Goal: Find specific page/section

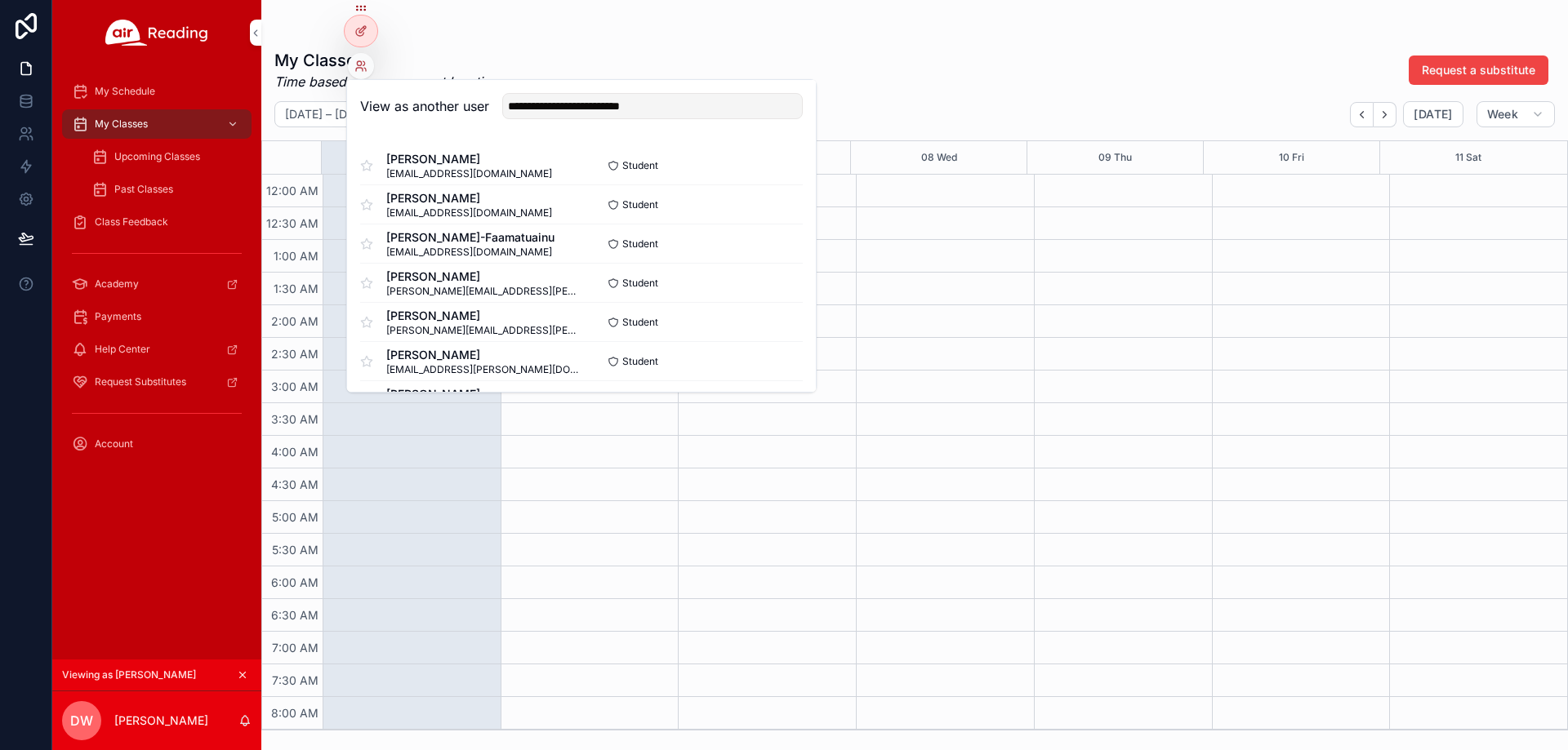
scroll to position [163, 0]
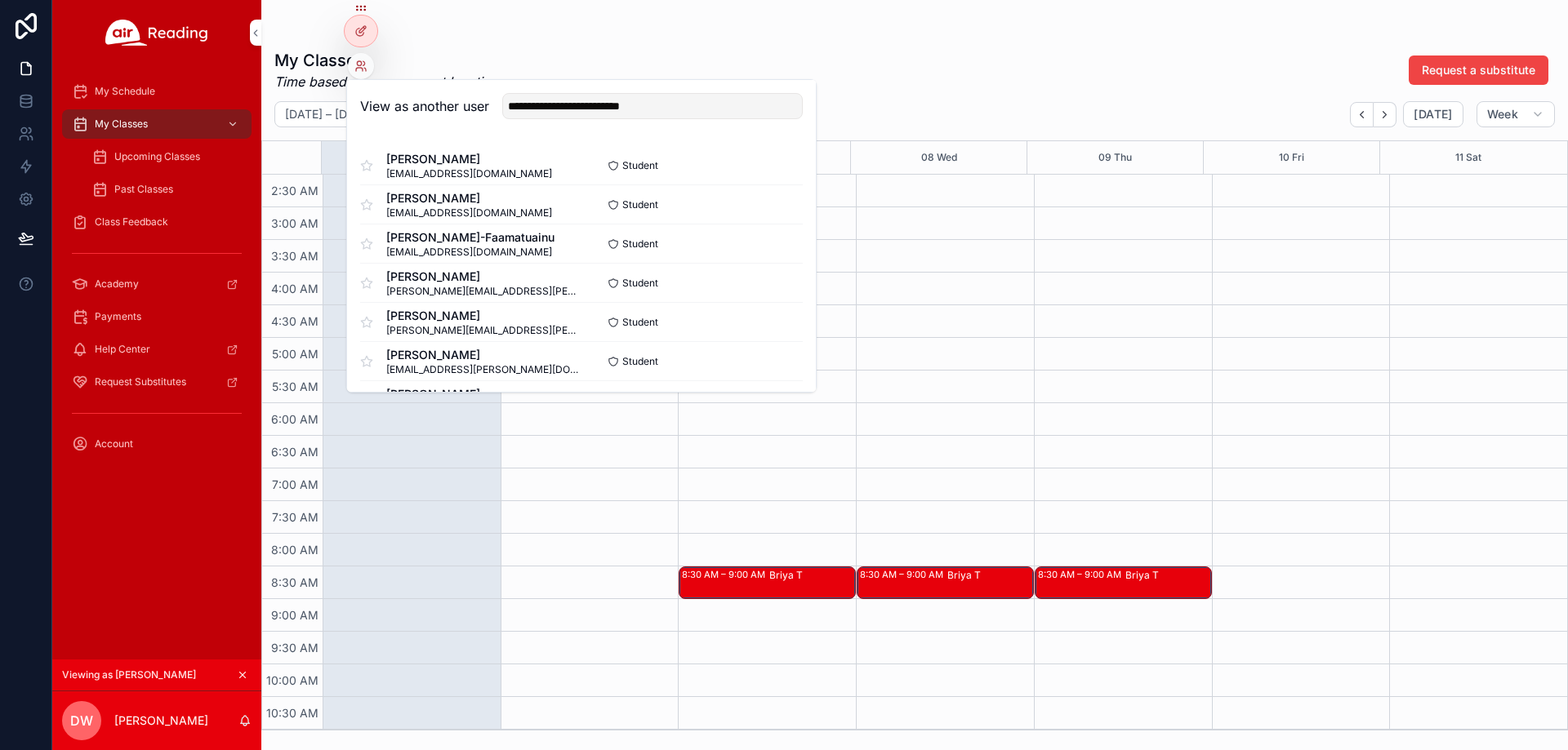
type input "**********"
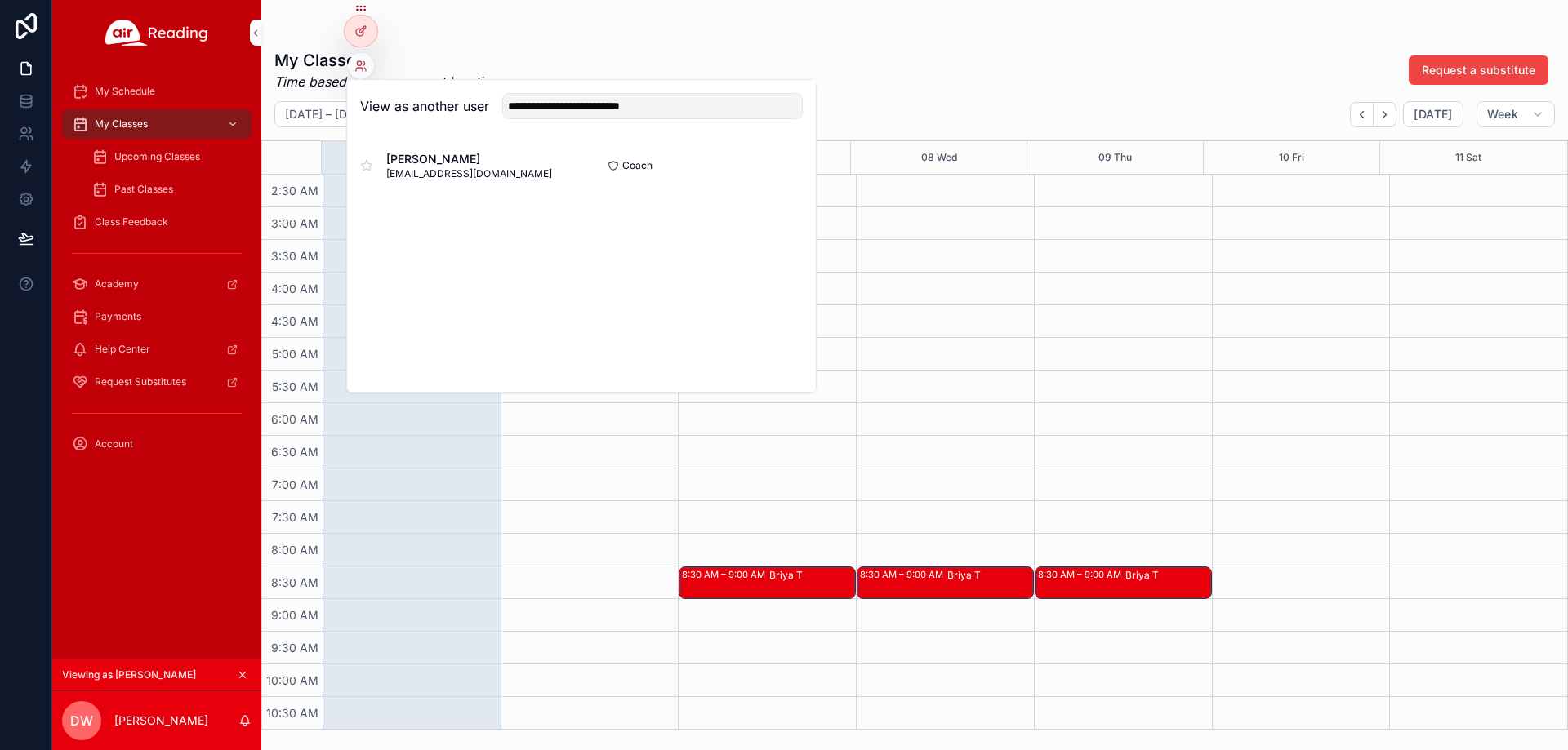
click at [0, 0] on button "Select" at bounding box center [0, 0] width 0 height 0
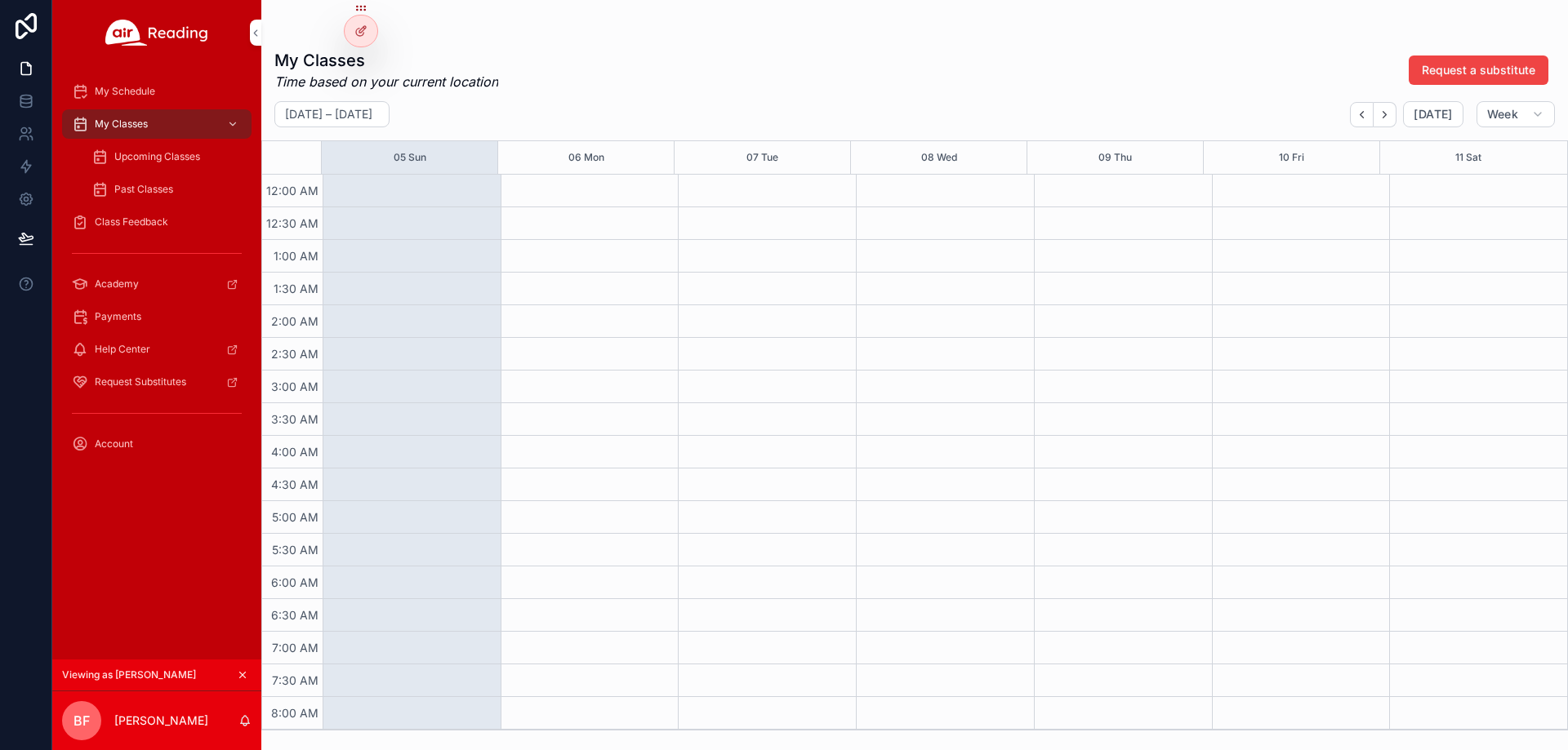
drag, startPoint x: 153, startPoint y: 102, endPoint x: 159, endPoint y: 83, distance: 19.9
click at [153, 101] on div "My Schedule" at bounding box center [157, 92] width 170 height 26
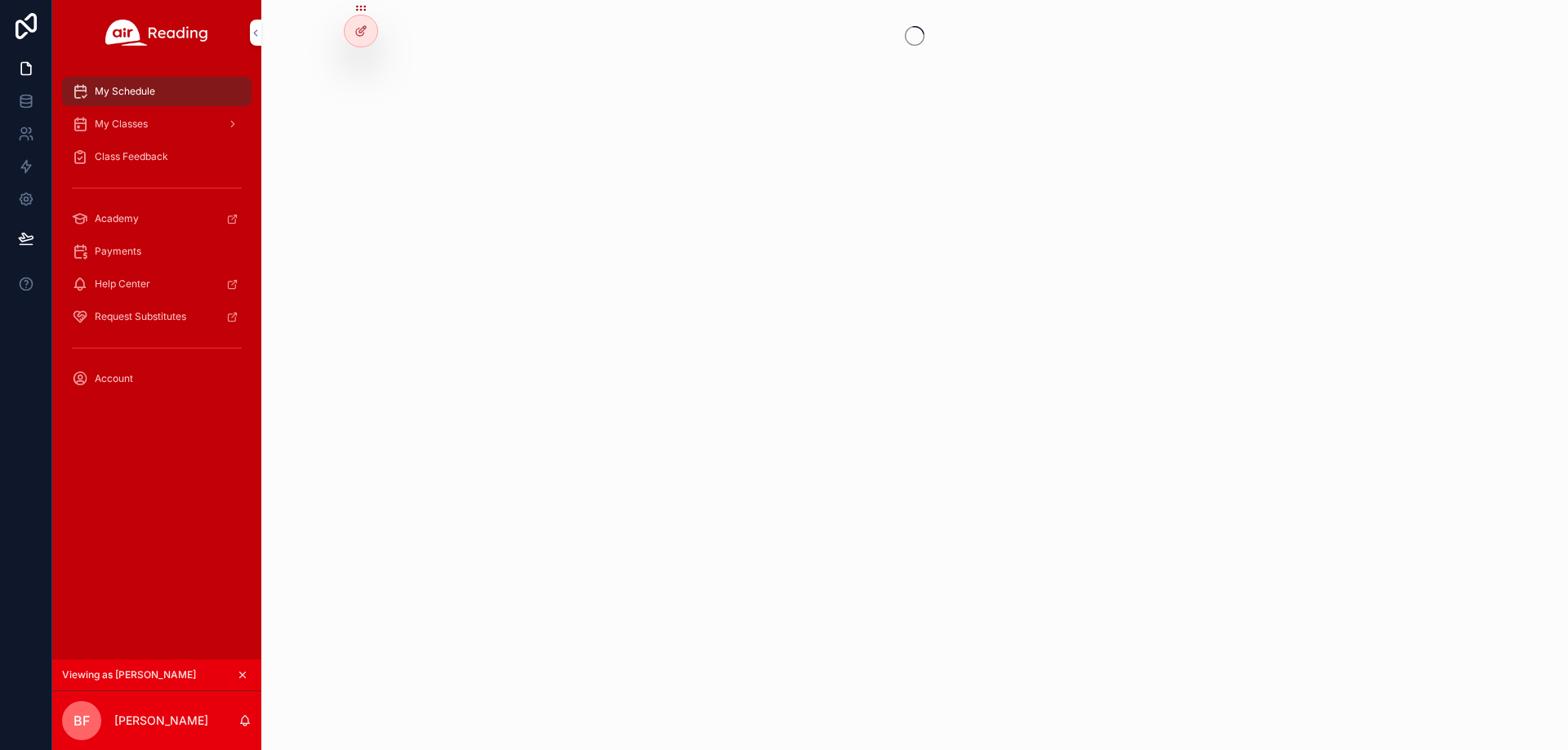
click at [159, 83] on div "My Schedule" at bounding box center [157, 92] width 170 height 26
